Goal: Task Accomplishment & Management: Manage account settings

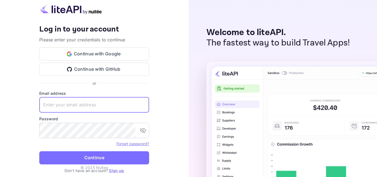
click at [79, 105] on input "text" at bounding box center [94, 104] width 110 height 15
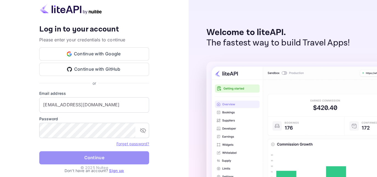
click at [88, 160] on button "Continue" at bounding box center [94, 157] width 110 height 13
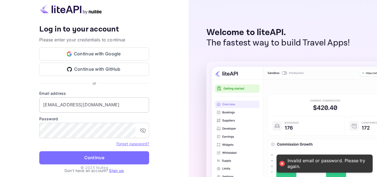
click at [64, 105] on input "[EMAIL_ADDRESS][DOMAIN_NAME]" at bounding box center [94, 104] width 110 height 15
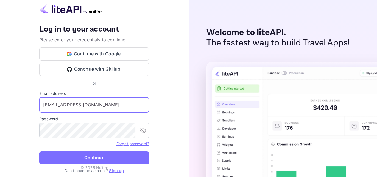
type input "[EMAIL_ADDRESS][DOMAIN_NAME]"
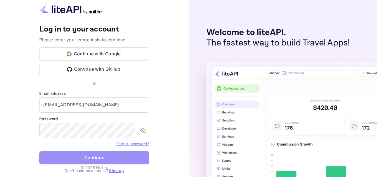
click at [83, 156] on button "Continue" at bounding box center [94, 157] width 110 height 13
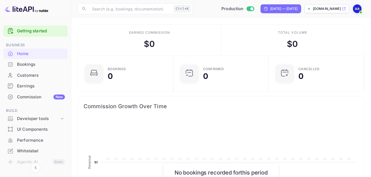
scroll to position [84, 87]
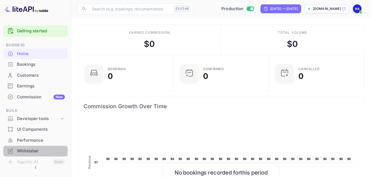
click at [25, 152] on div "Whitelabel" at bounding box center [41, 151] width 48 height 6
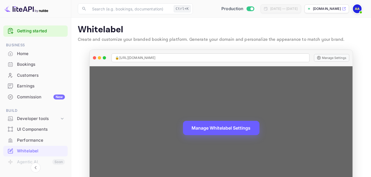
click at [226, 130] on button "Manage Whitelabel Settings" at bounding box center [221, 128] width 77 height 14
